Goal: Check status: Check status

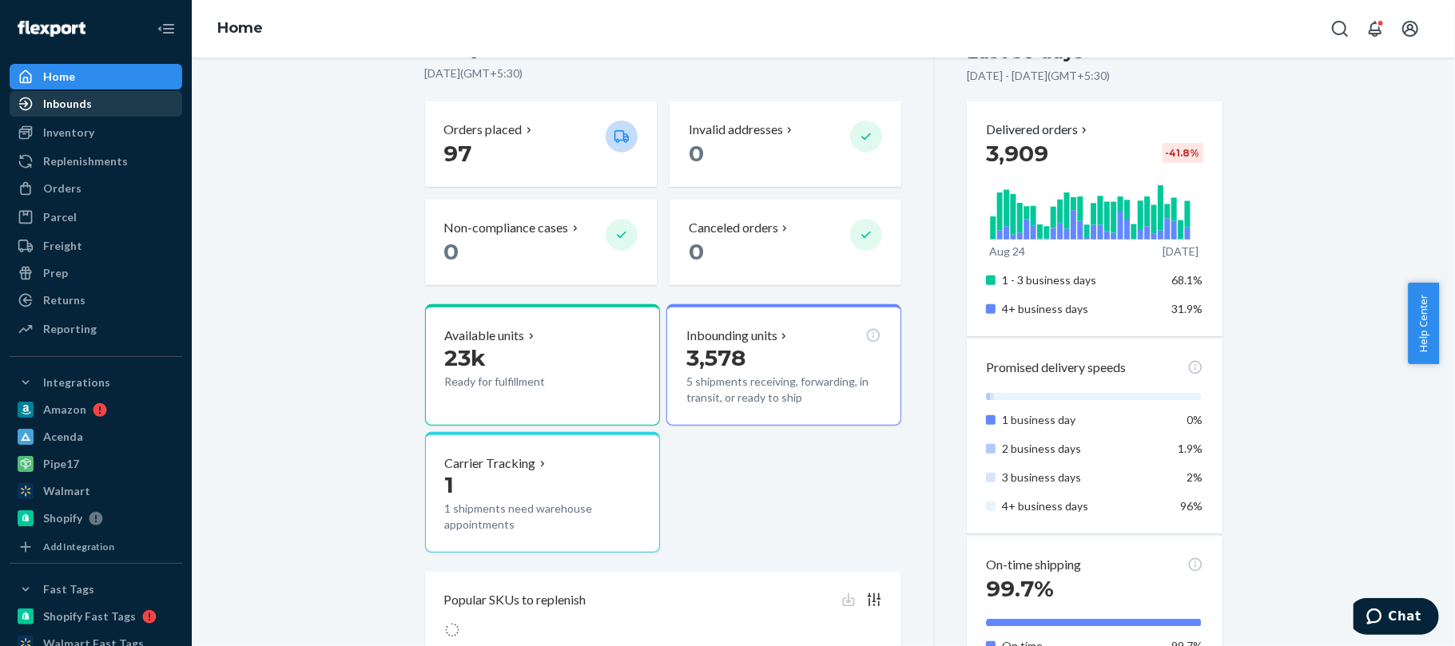
scroll to position [378, 0]
click at [78, 105] on div "Inbounds" at bounding box center [67, 104] width 49 height 16
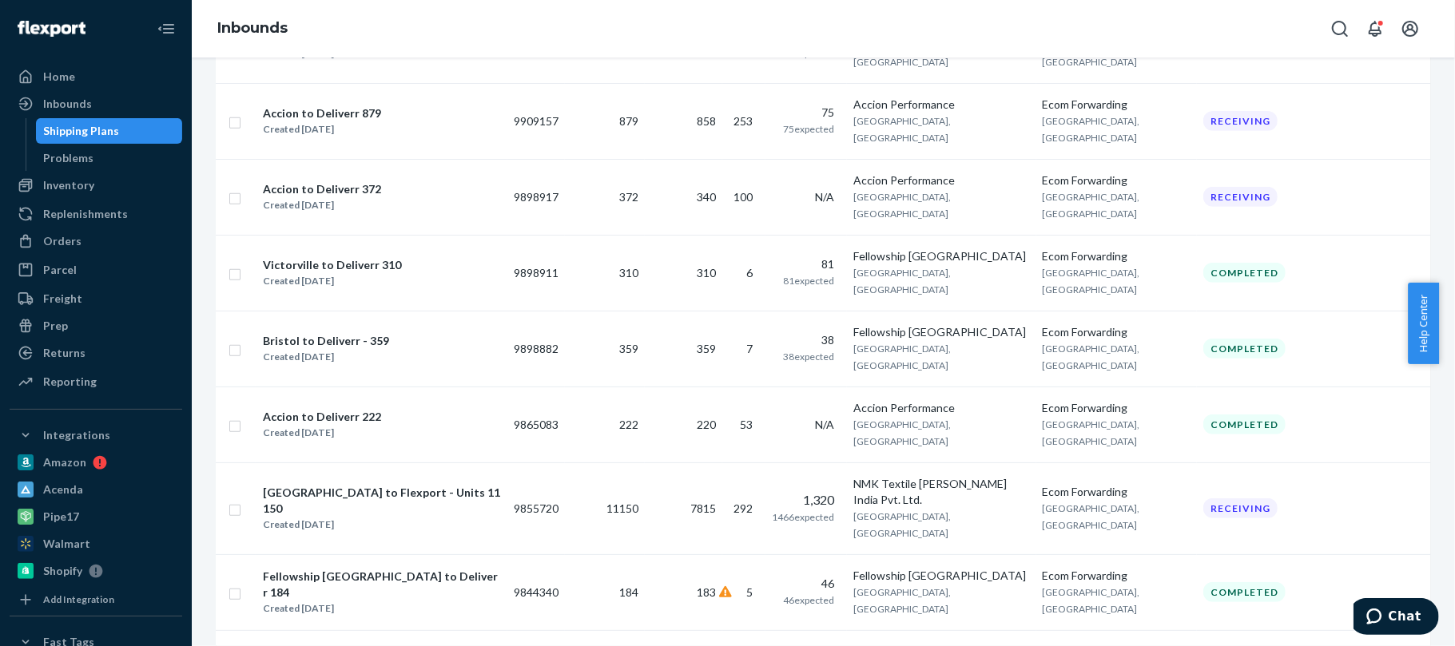
scroll to position [494, 0]
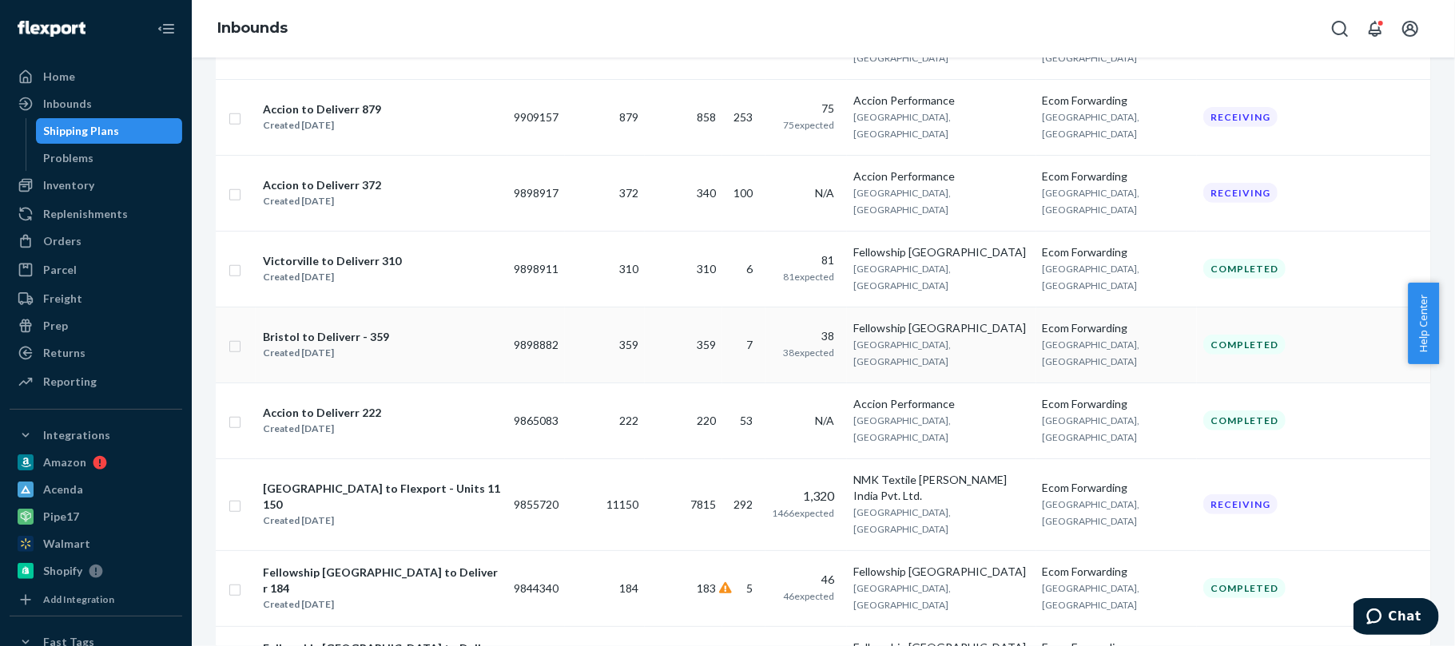
click at [973, 307] on td "Fellowship Bristol [GEOGRAPHIC_DATA], [GEOGRAPHIC_DATA]" at bounding box center [941, 345] width 189 height 76
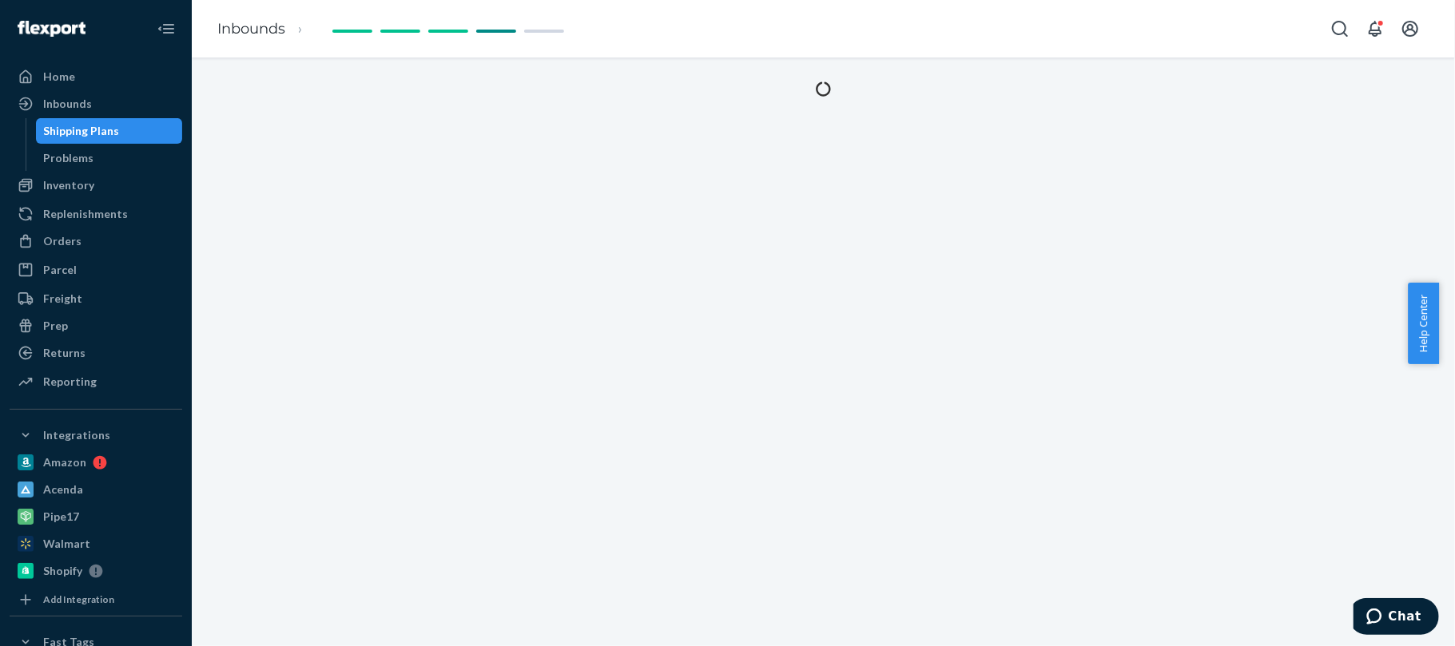
click at [74, 131] on div "Shipping Plans" at bounding box center [82, 131] width 76 height 16
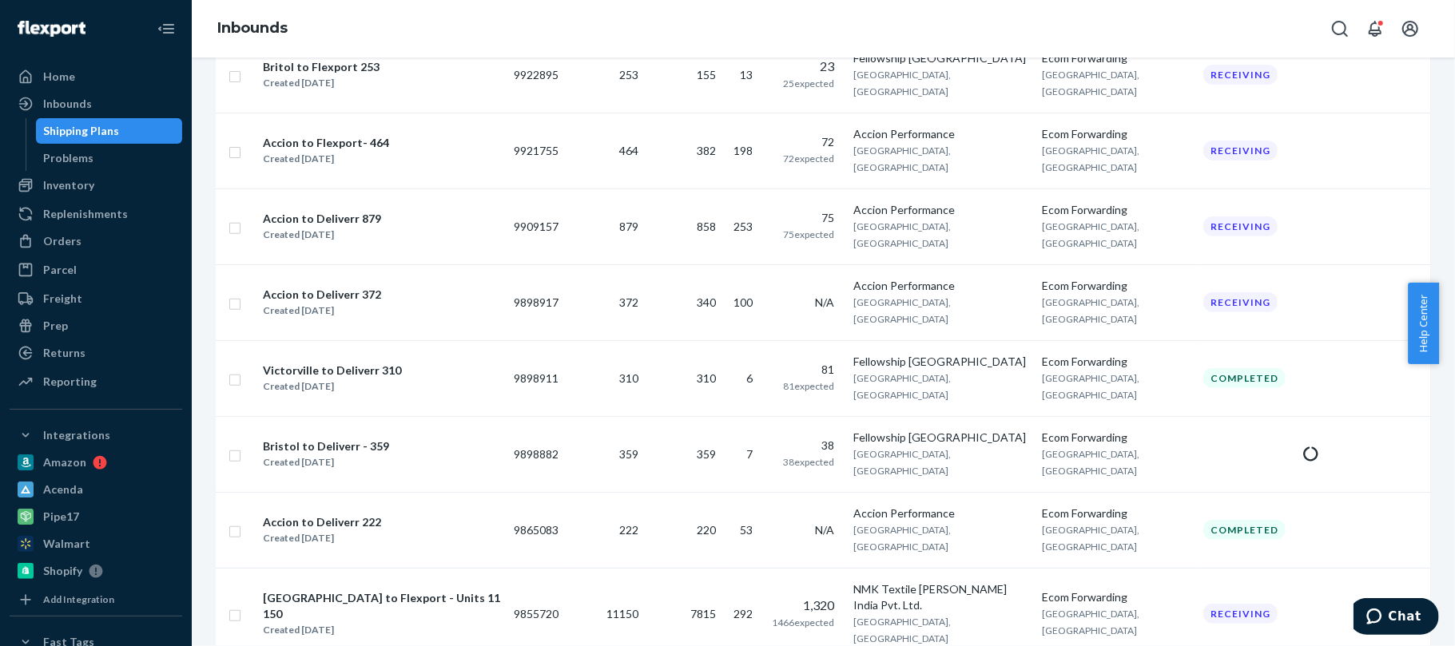
scroll to position [385, 0]
